Goal: Information Seeking & Learning: Understand process/instructions

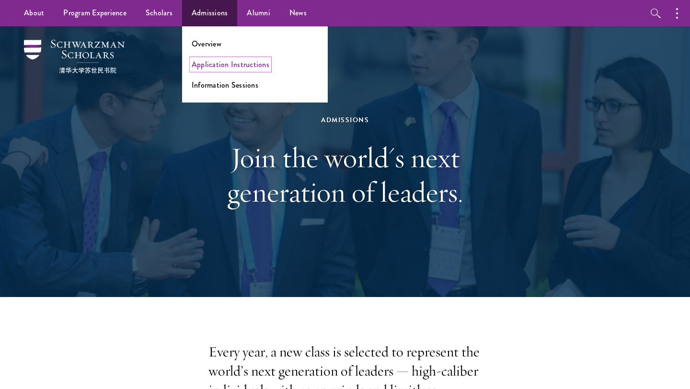
click at [248, 60] on link "Application Instructions" at bounding box center [231, 64] width 78 height 11
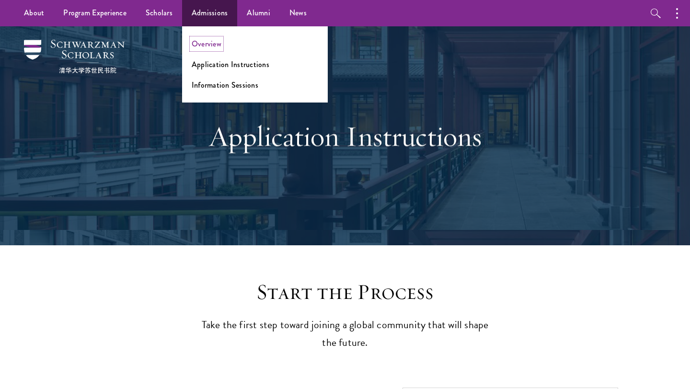
click at [208, 47] on link "Overview" at bounding box center [207, 43] width 30 height 11
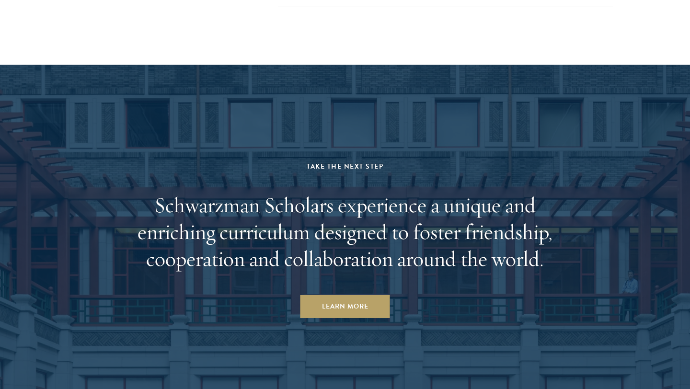
scroll to position [4687, 0]
